Goal: Browse casually

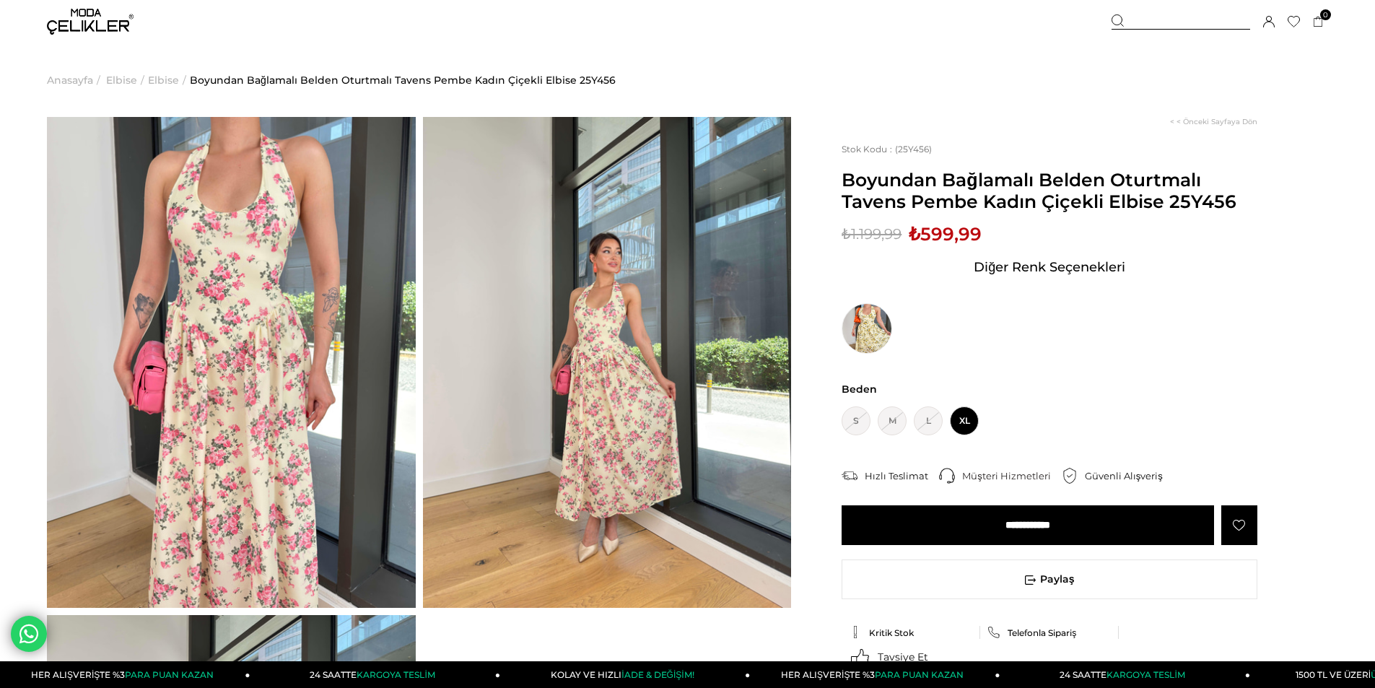
drag, startPoint x: 943, startPoint y: 320, endPoint x: 642, endPoint y: 331, distance: 301.2
click at [604, 355] on img at bounding box center [607, 362] width 369 height 491
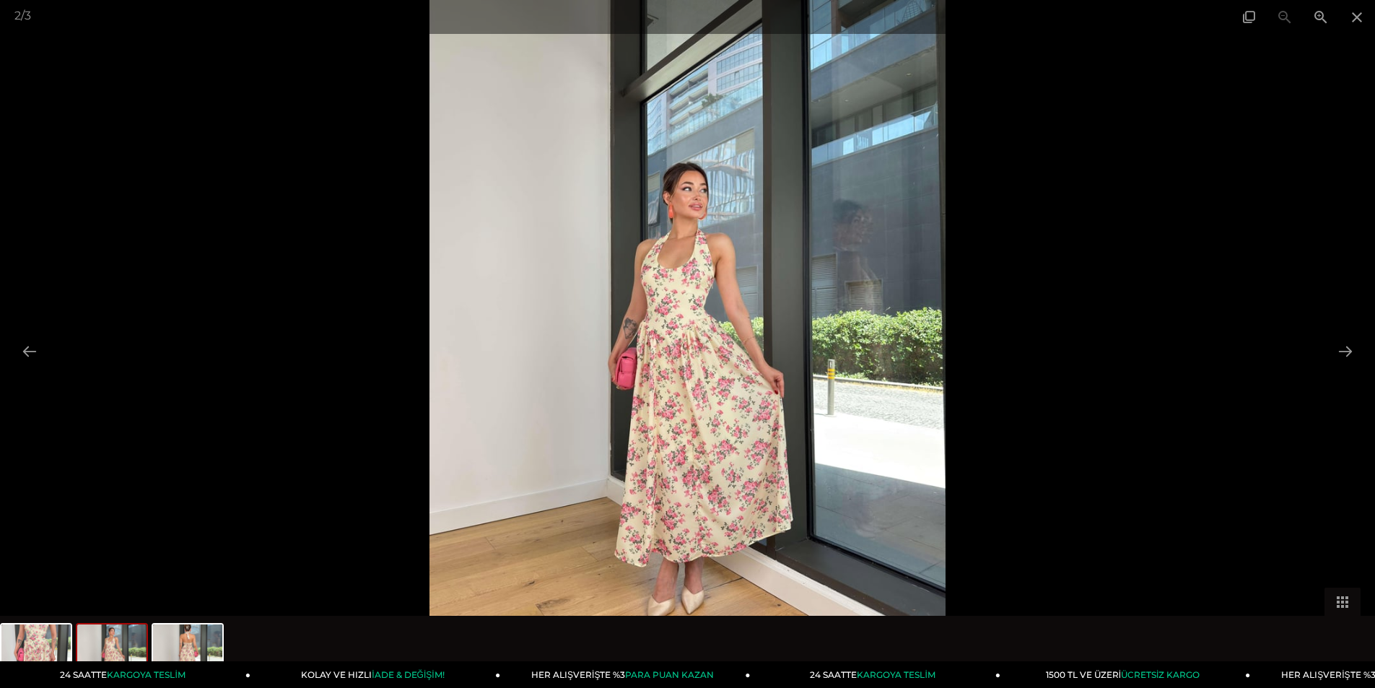
click at [627, 338] on img at bounding box center [687, 344] width 516 height 688
click at [668, 315] on img at bounding box center [687, 344] width 516 height 688
click at [669, 315] on img at bounding box center [687, 344] width 516 height 688
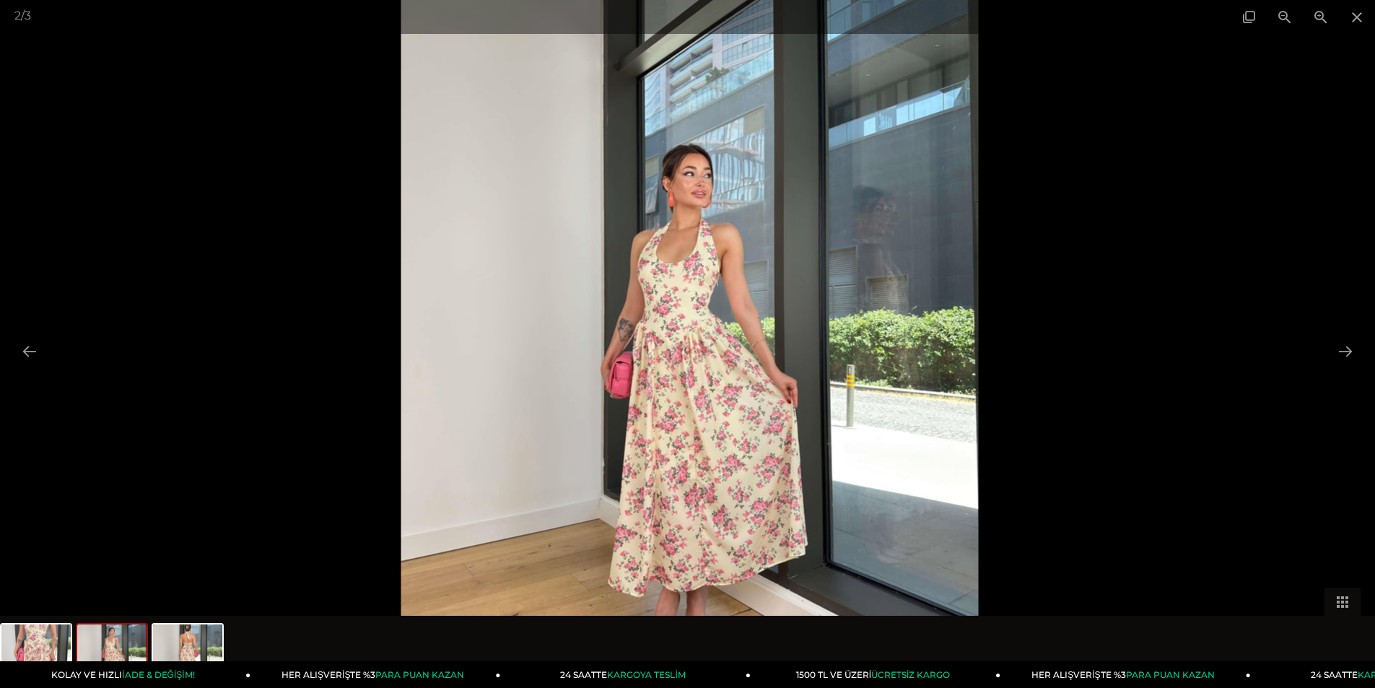
click at [712, 235] on img at bounding box center [689, 346] width 577 height 769
click at [712, 233] on img at bounding box center [689, 346] width 577 height 769
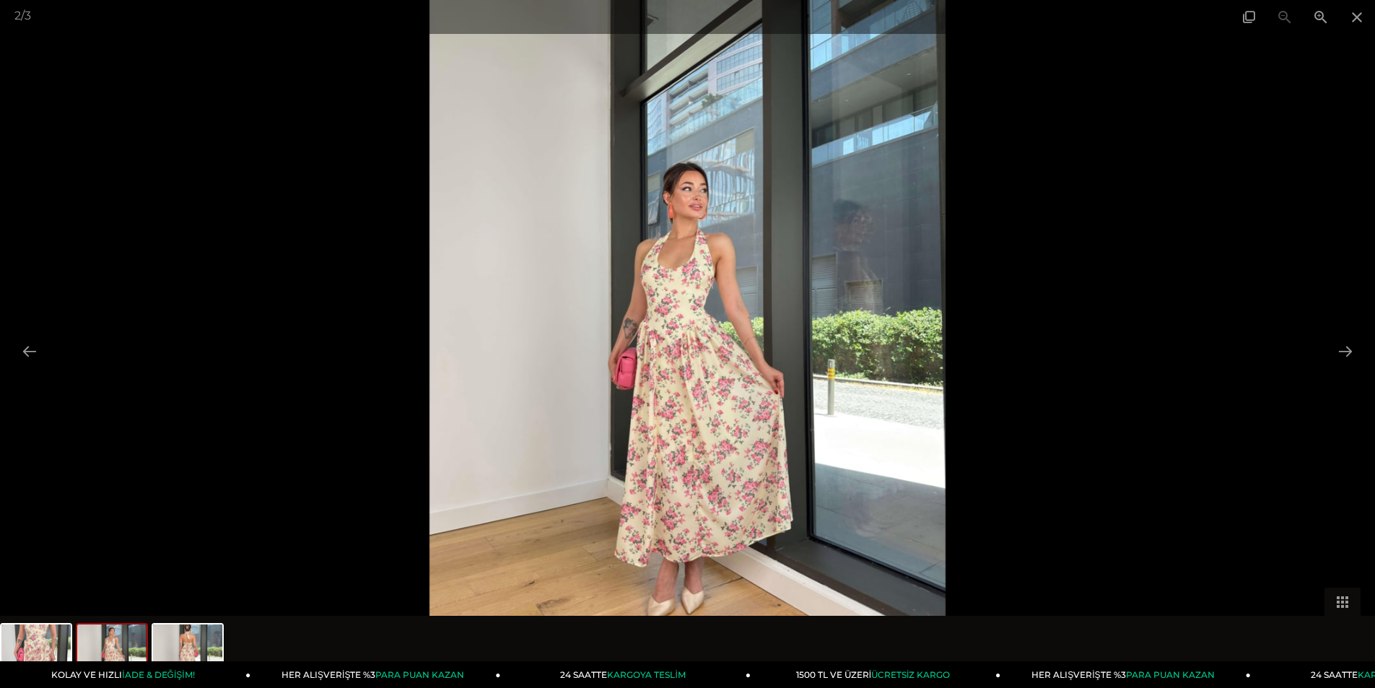
click at [712, 233] on img at bounding box center [687, 344] width 516 height 688
click at [1347, 22] on span at bounding box center [1357, 17] width 36 height 34
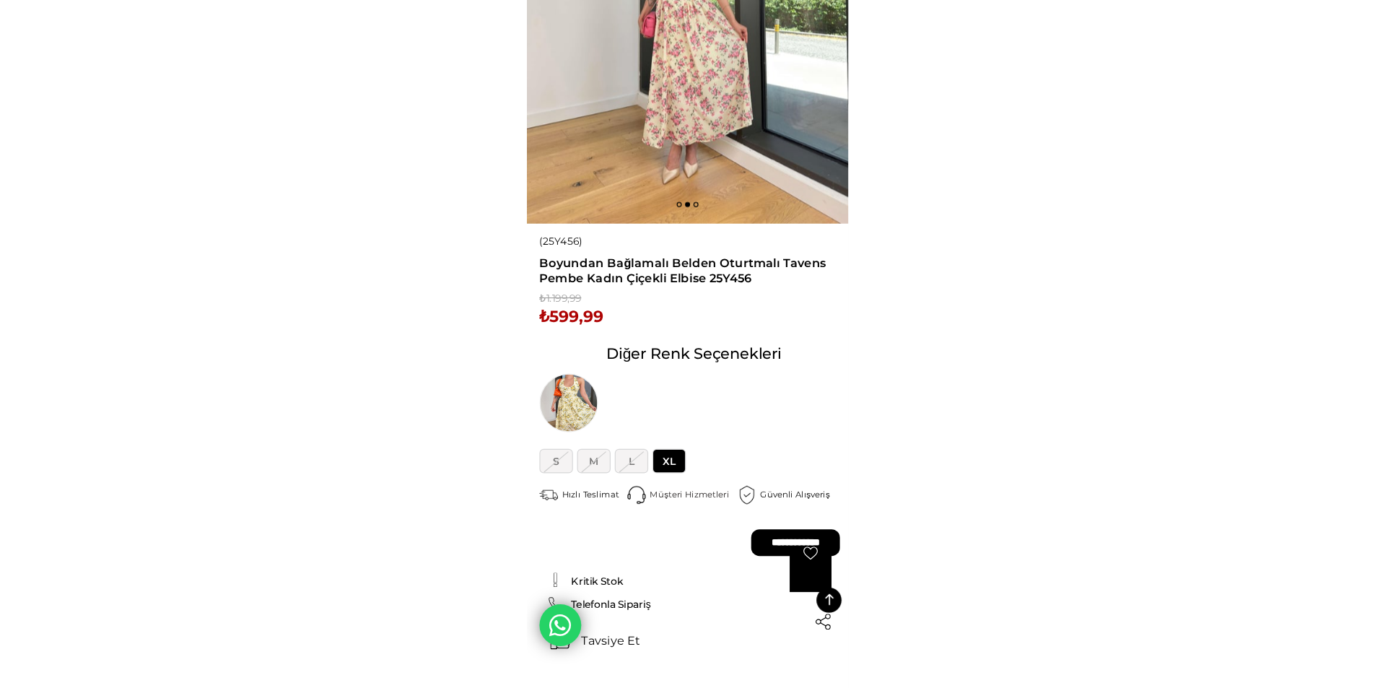
scroll to position [121, 0]
